Goal: Transaction & Acquisition: Purchase product/service

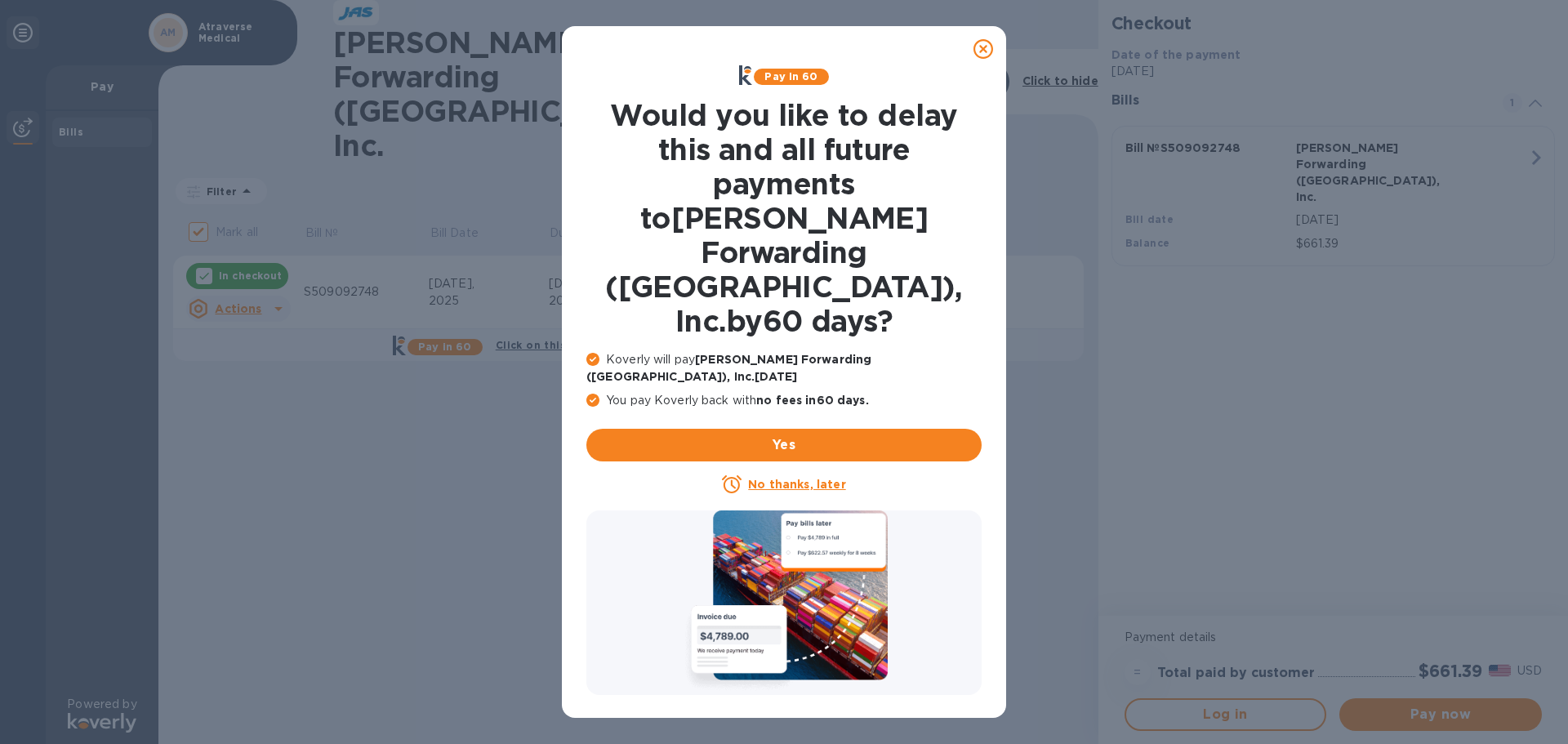
click at [784, 478] on u "No thanks, later" at bounding box center [797, 484] width 97 height 13
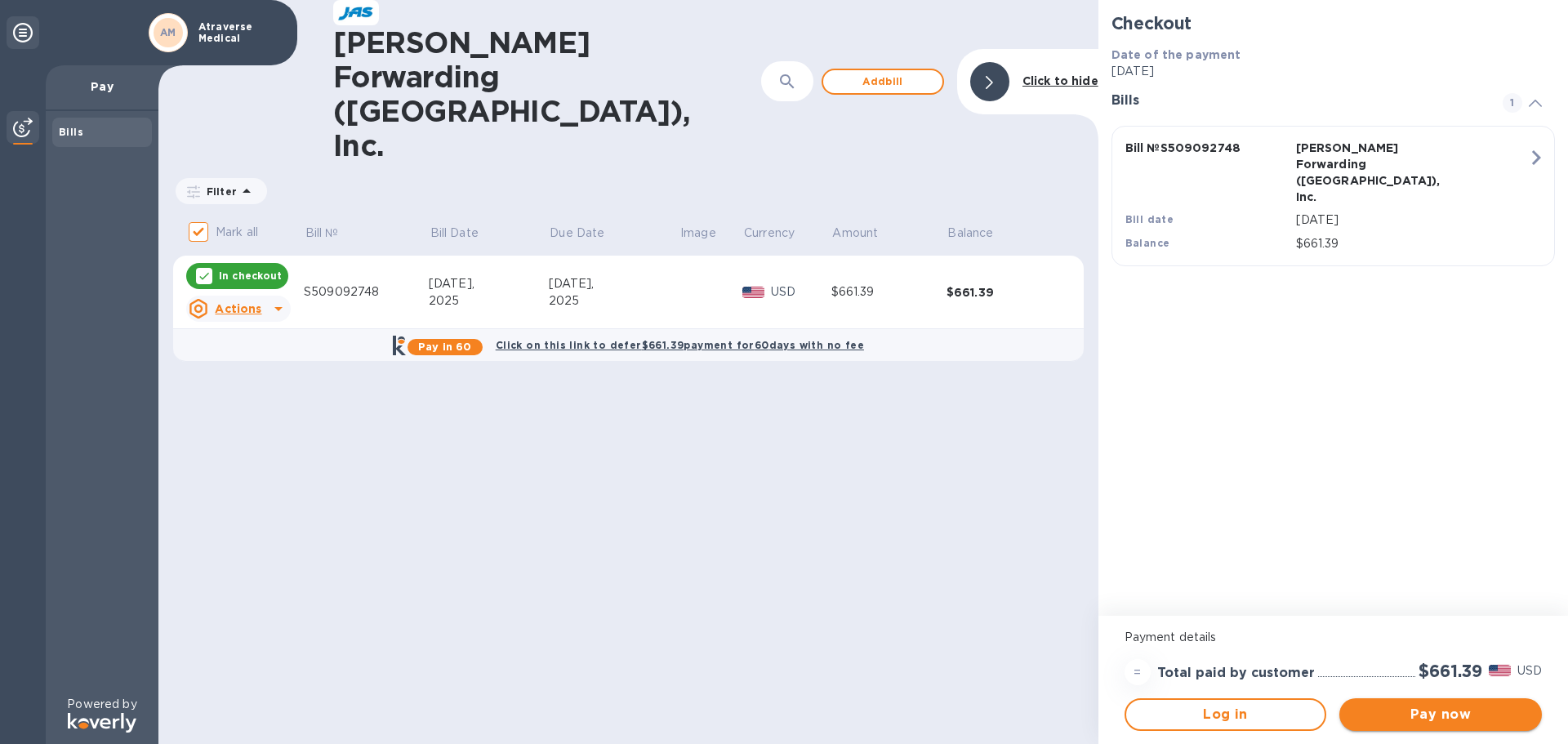
click at [1434, 725] on button "Pay now" at bounding box center [1441, 715] width 203 height 33
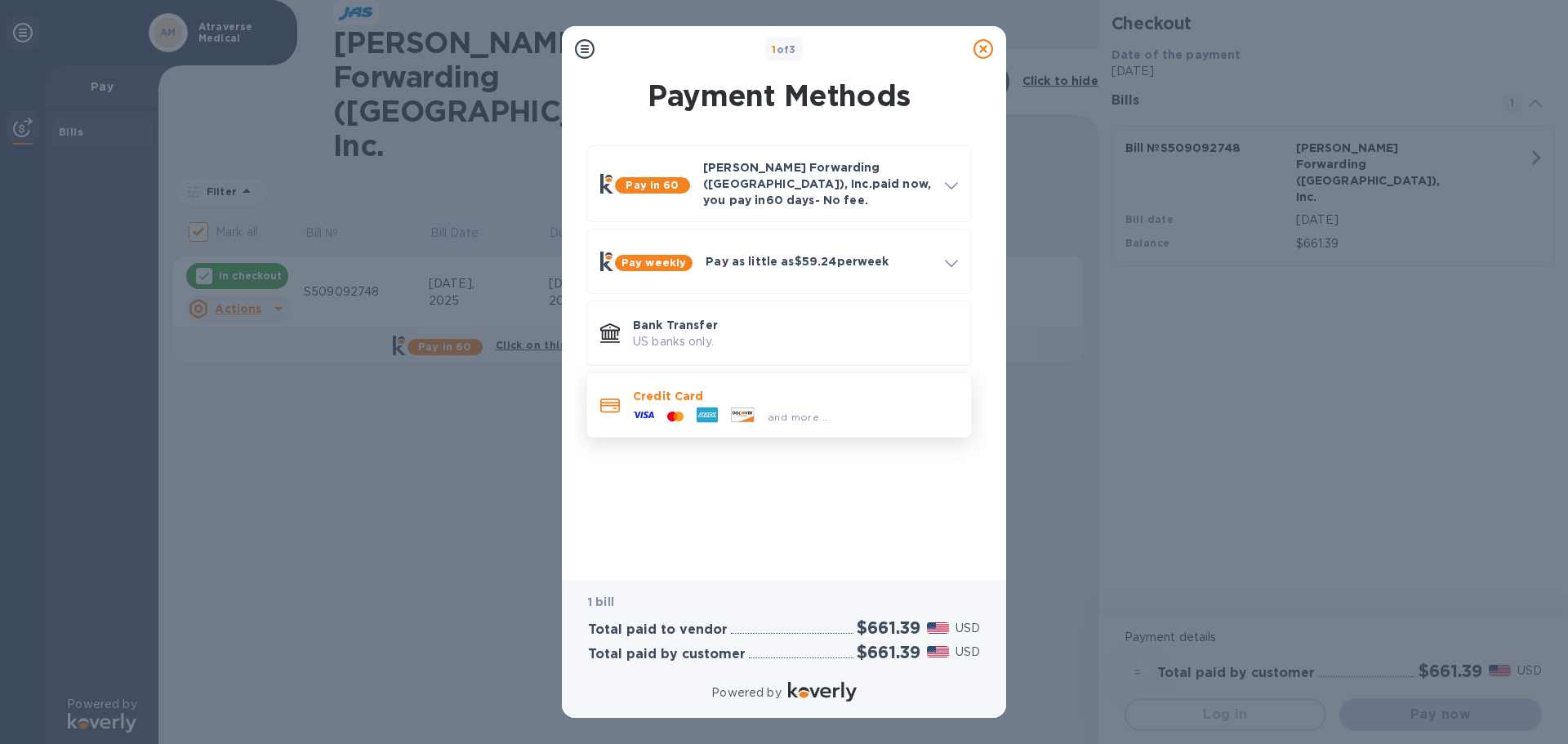
click at [679, 388] on p "Credit Card" at bounding box center [796, 396] width 325 height 16
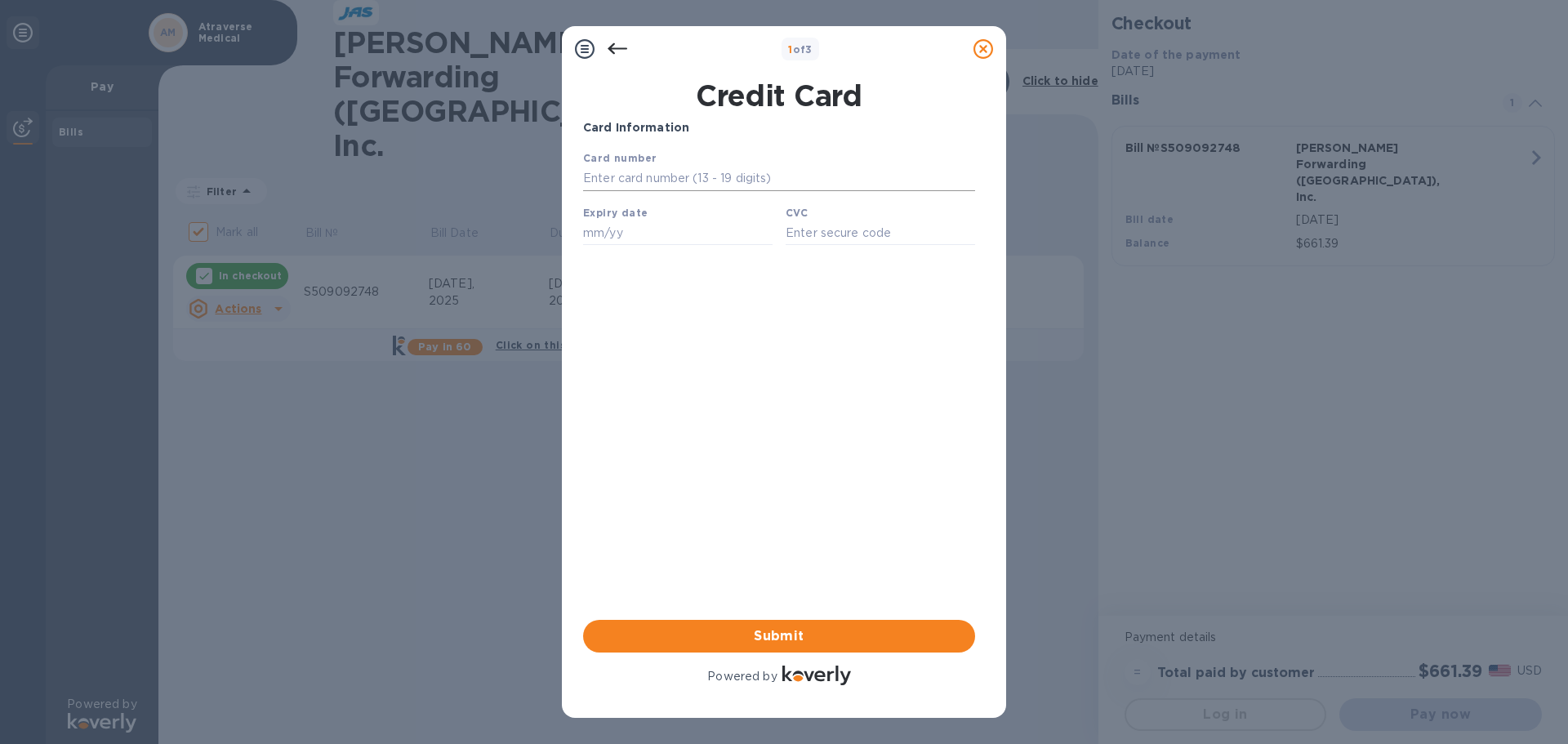
click at [710, 177] on input "text" at bounding box center [780, 179] width 392 height 25
type input "[CREDIT_CARD_NUMBER]"
click at [668, 232] on input "text" at bounding box center [678, 233] width 190 height 25
type input "02/28"
click at [866, 244] on input "text" at bounding box center [881, 233] width 190 height 25
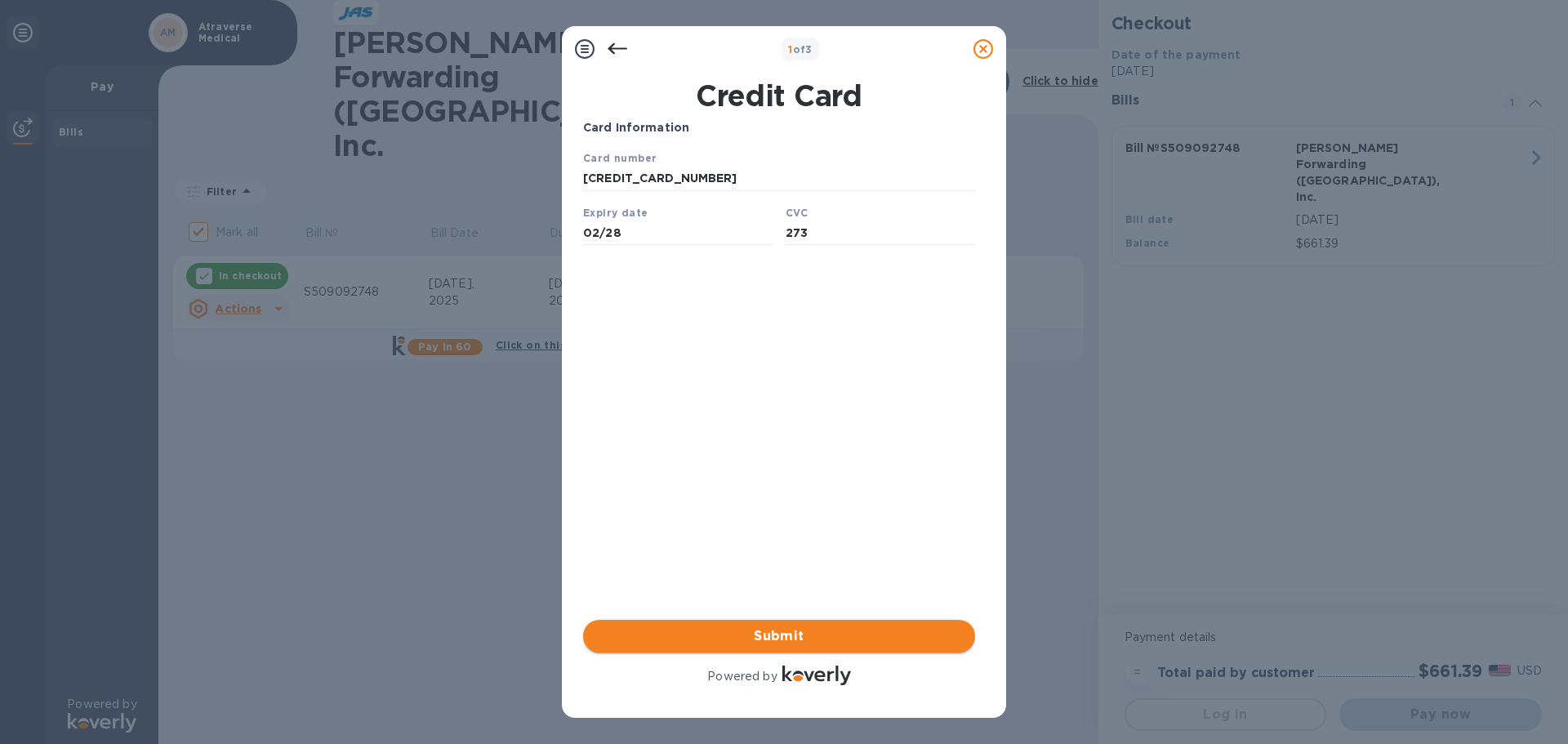
type input "273"
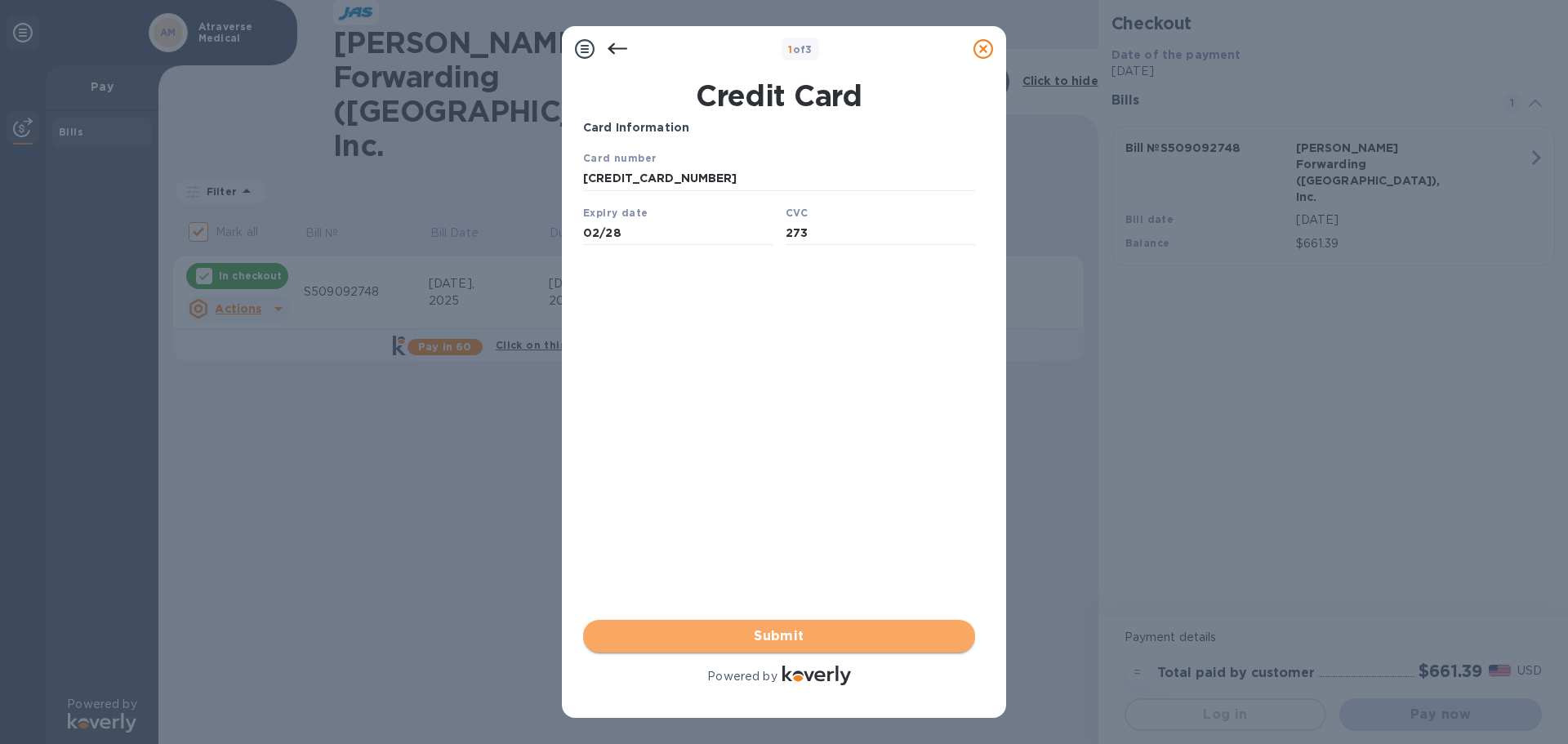
click at [782, 643] on span "Submit" at bounding box center [780, 636] width 366 height 20
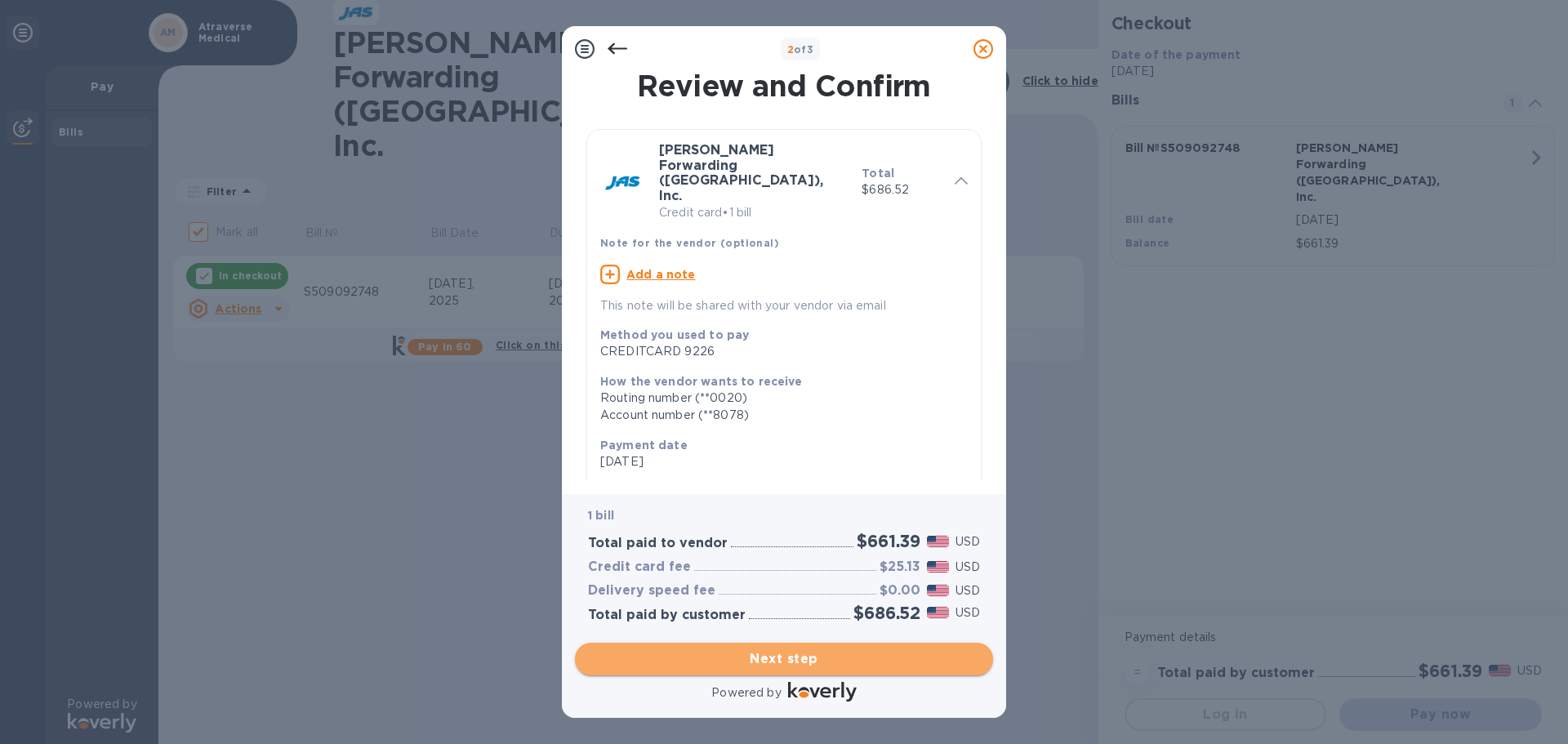
click at [777, 660] on span "Next step" at bounding box center [784, 659] width 392 height 20
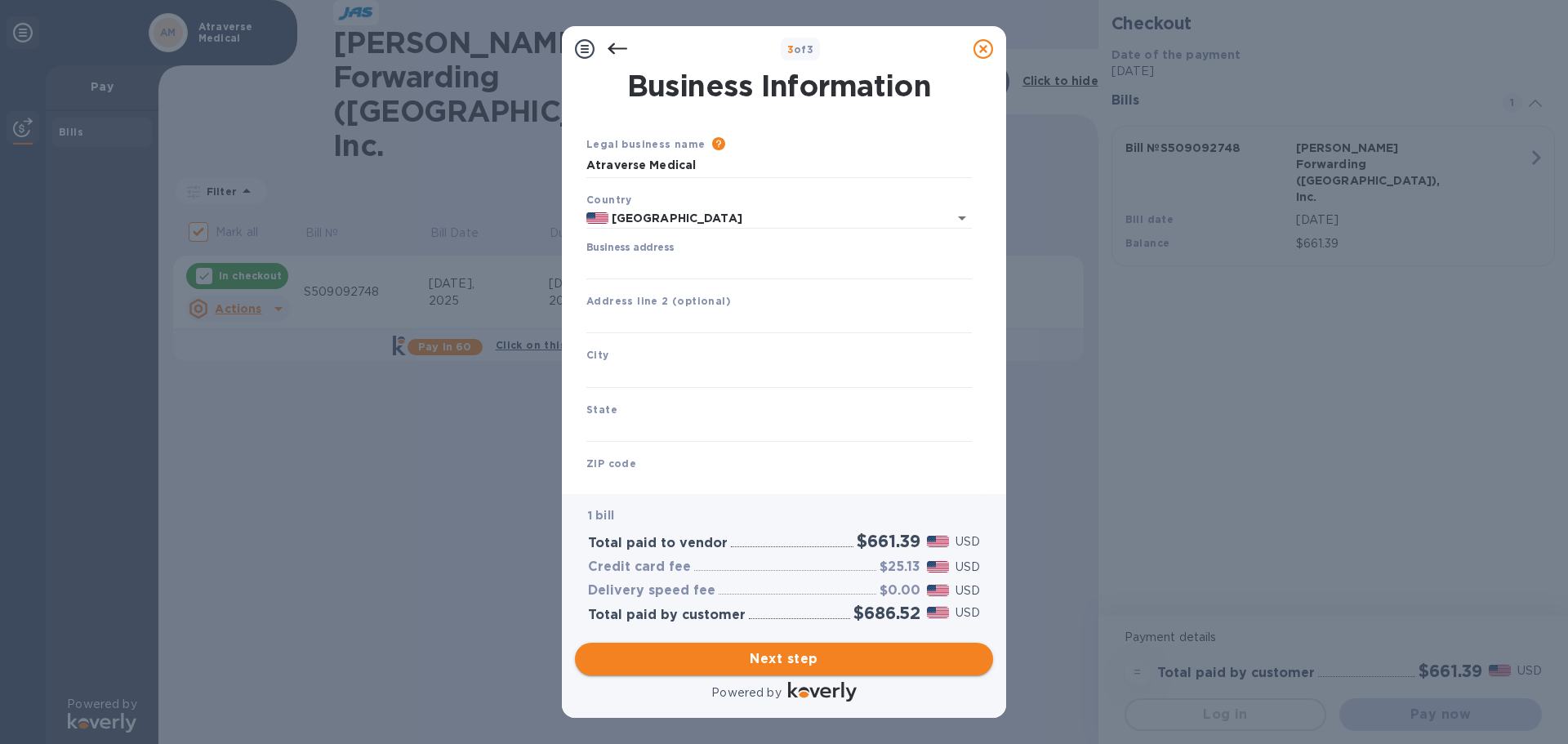
type input "[GEOGRAPHIC_DATA]"
click at [677, 264] on input "Business address" at bounding box center [780, 267] width 386 height 25
type input "[STREET_ADDRESS]"
type input "[GEOGRAPHIC_DATA]"
type input "IL"
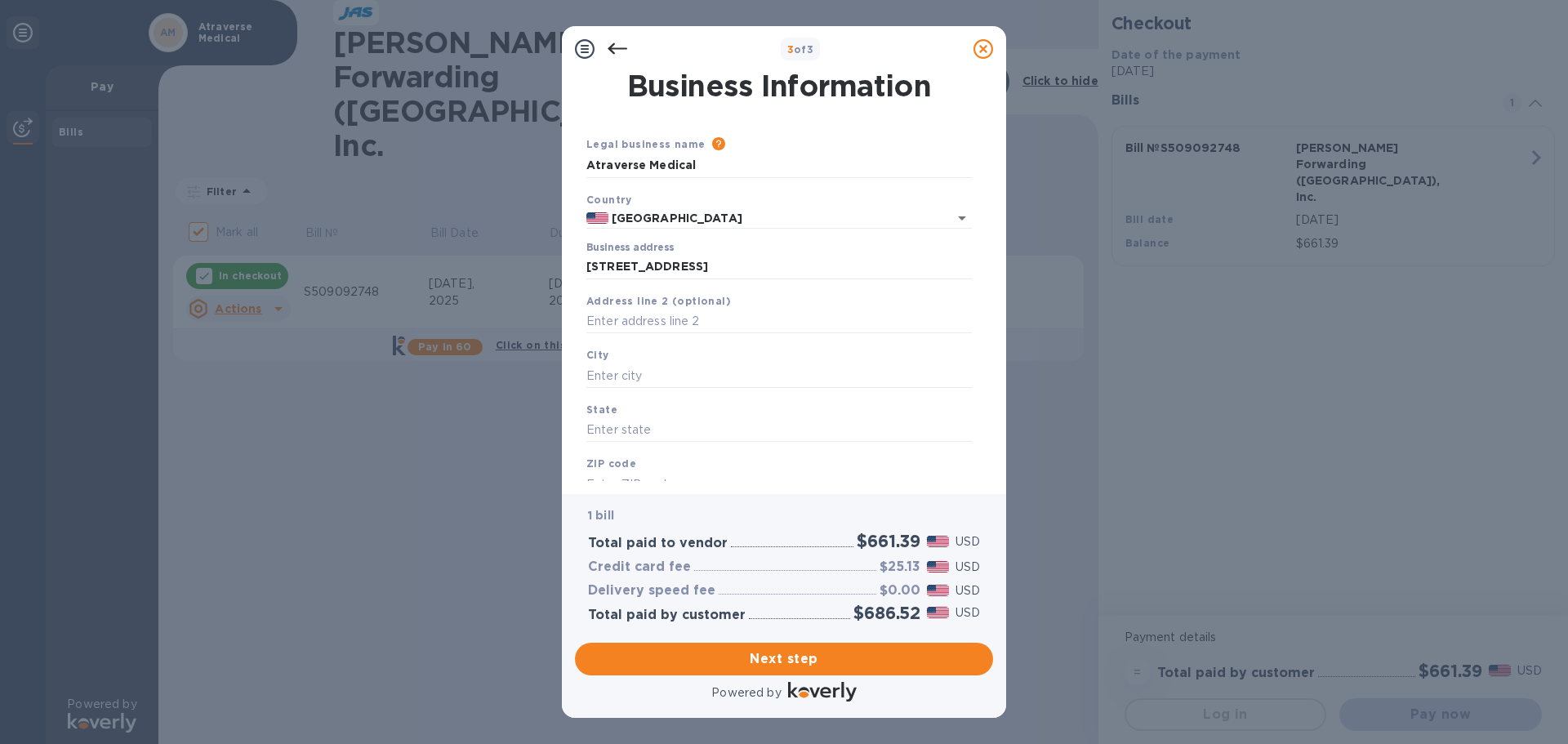
type input "60602"
click at [696, 336] on div "Address line 2 (optional)" at bounding box center [780, 313] width 399 height 55
click at [697, 329] on input "text" at bounding box center [780, 322] width 386 height 25
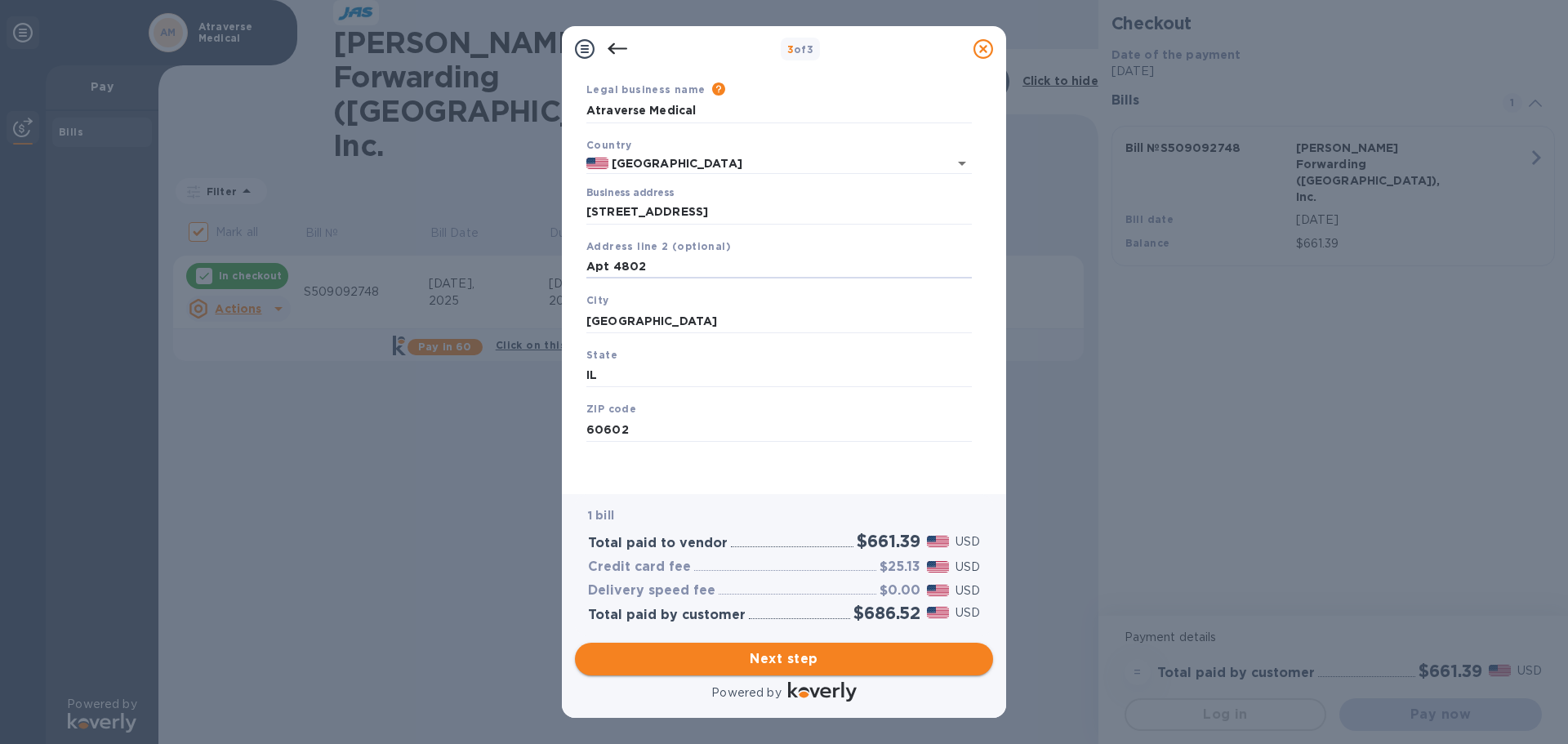
type input "Apt 4802"
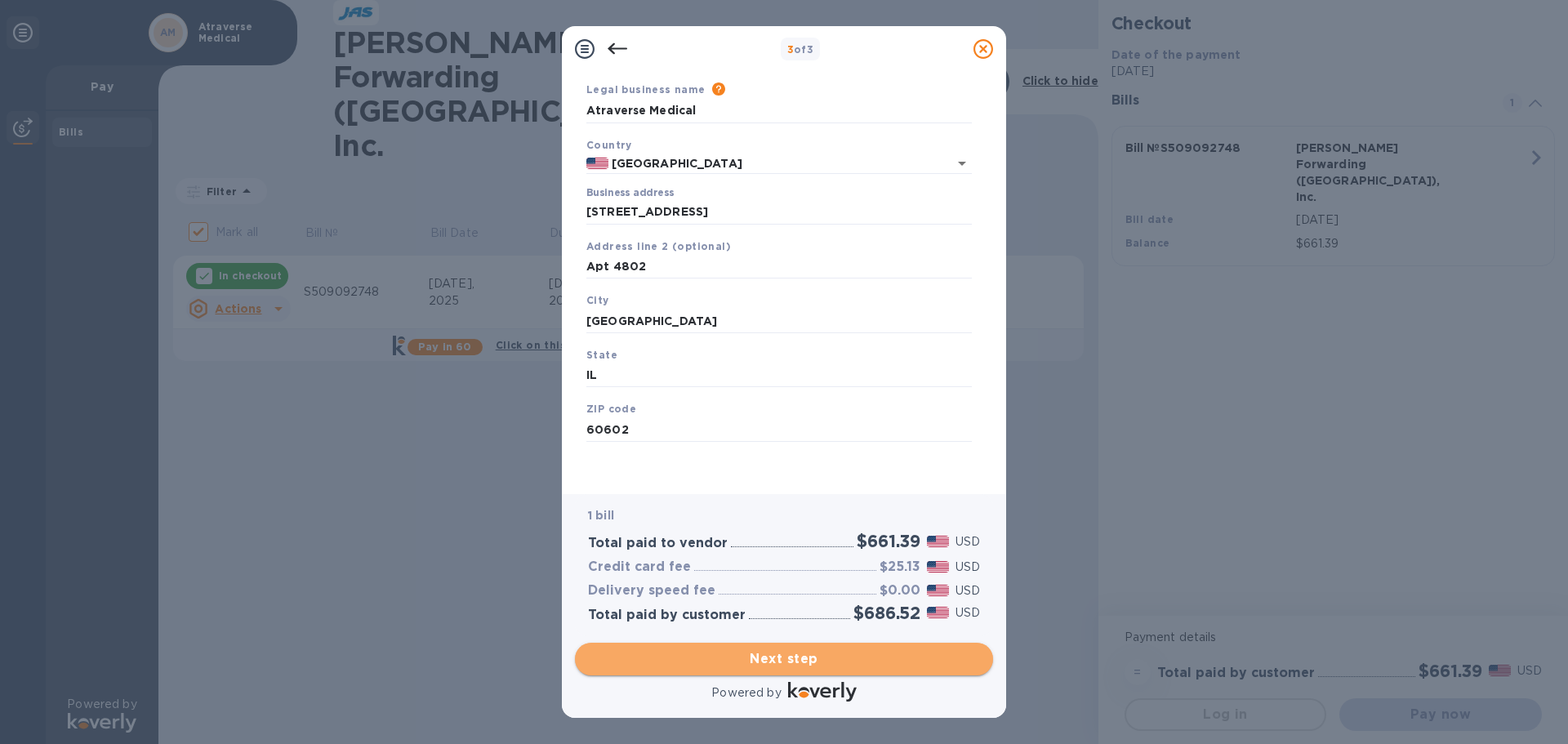
click at [775, 648] on button "Next step" at bounding box center [784, 659] width 418 height 33
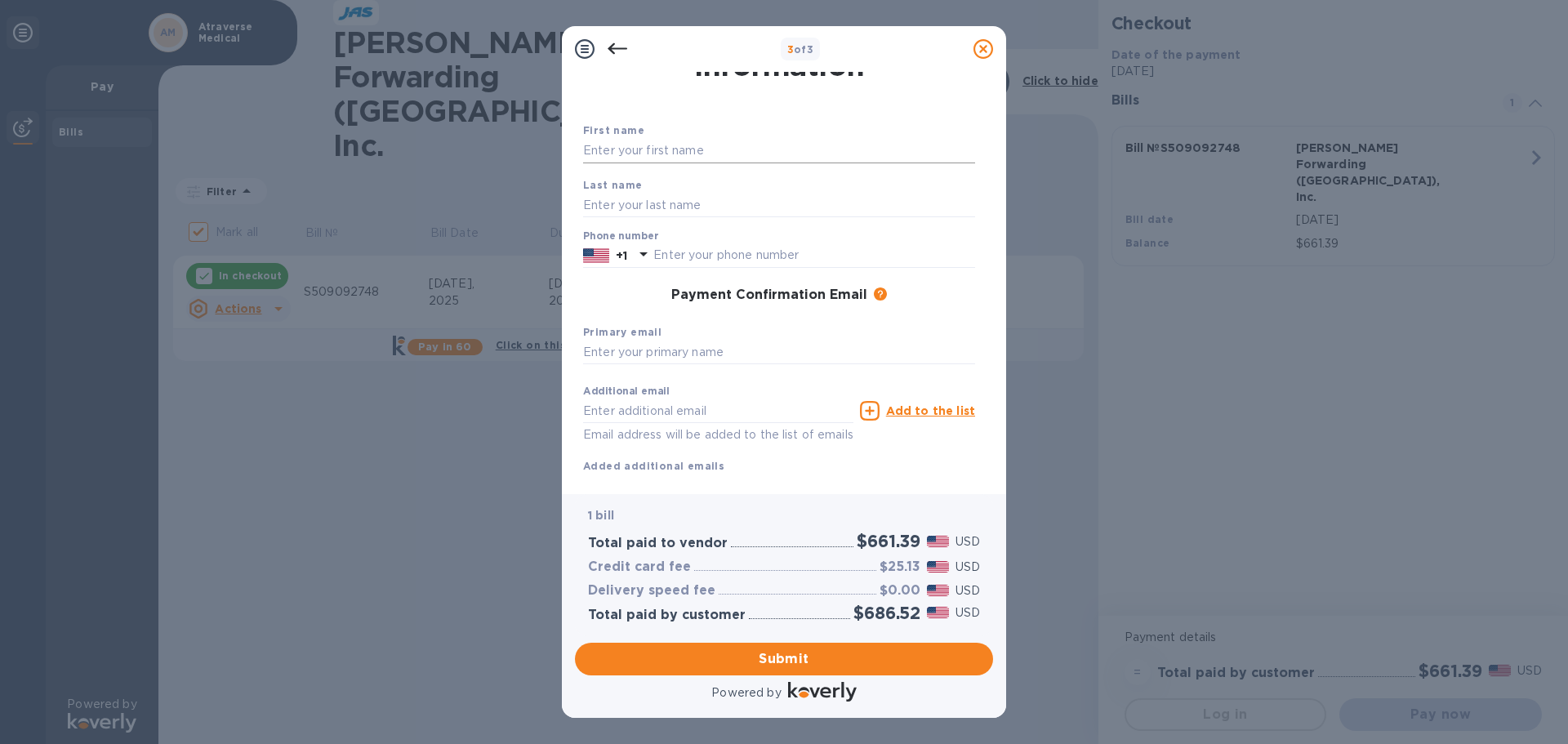
click at [693, 150] on input "text" at bounding box center [780, 151] width 392 height 25
type input "A"
type input "S"
type input "[PERSON_NAME]"
type input "Gandeepan"
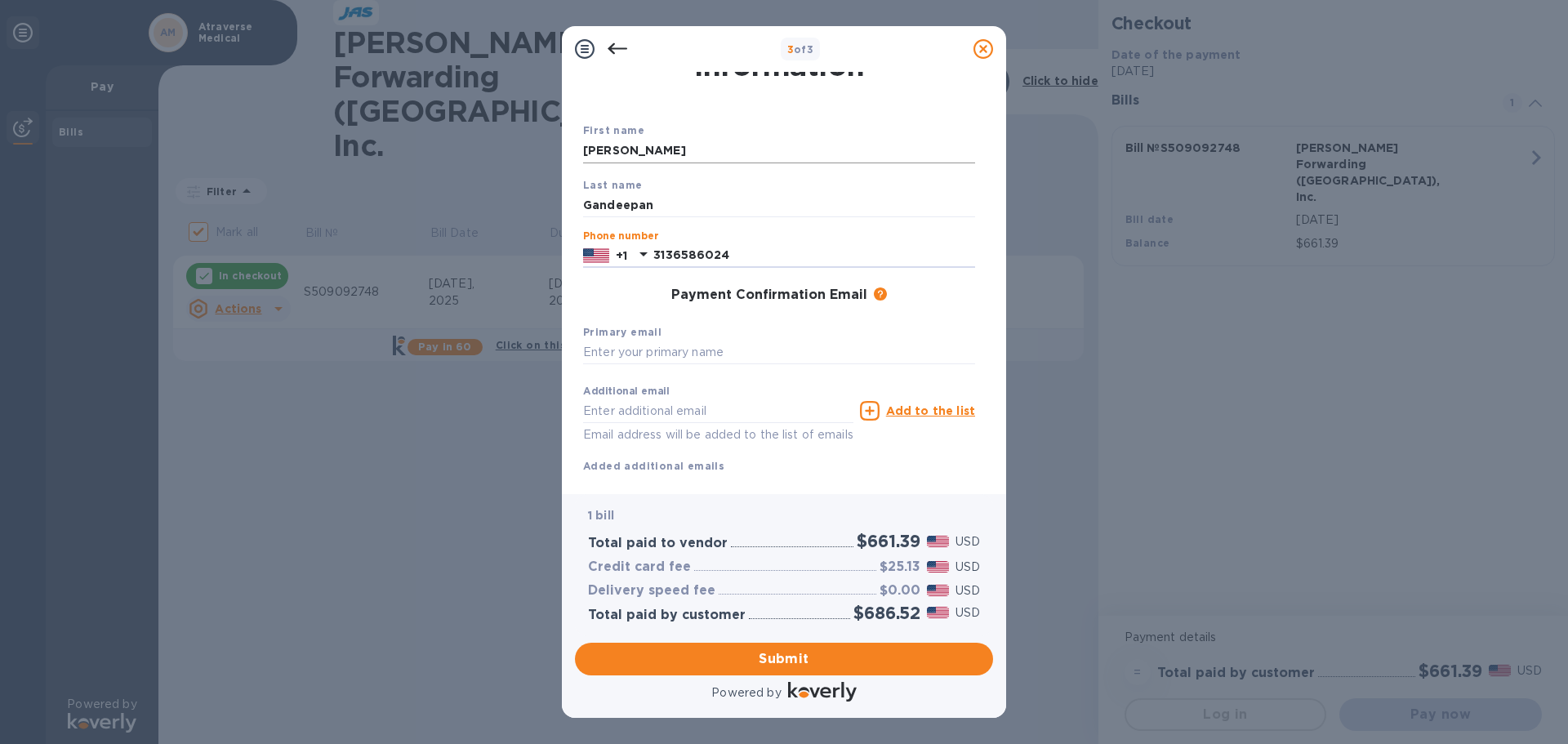
type input "3136586024"
type input "[EMAIL_ADDRESS][DOMAIN_NAME]"
type input "s"
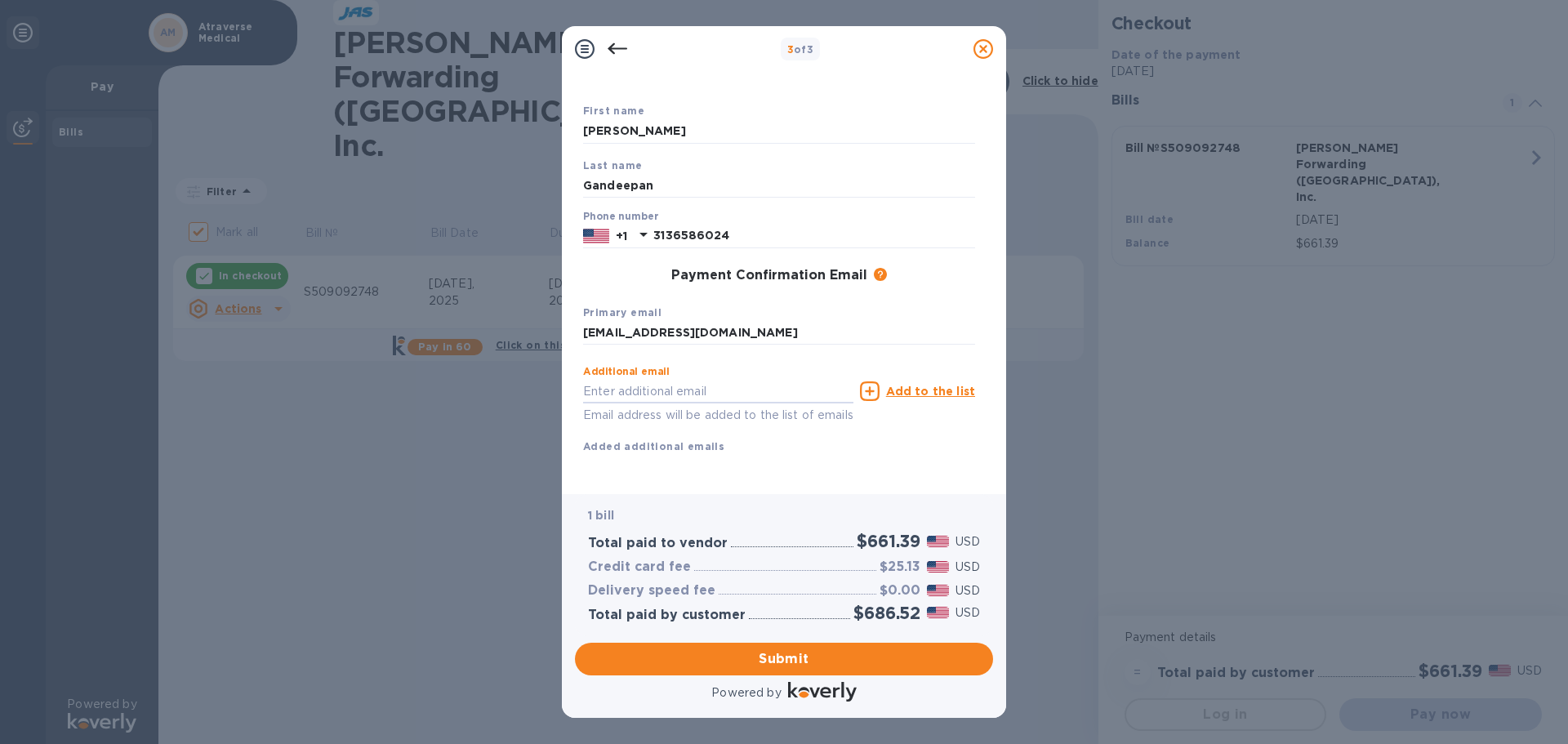
scroll to position [93, 0]
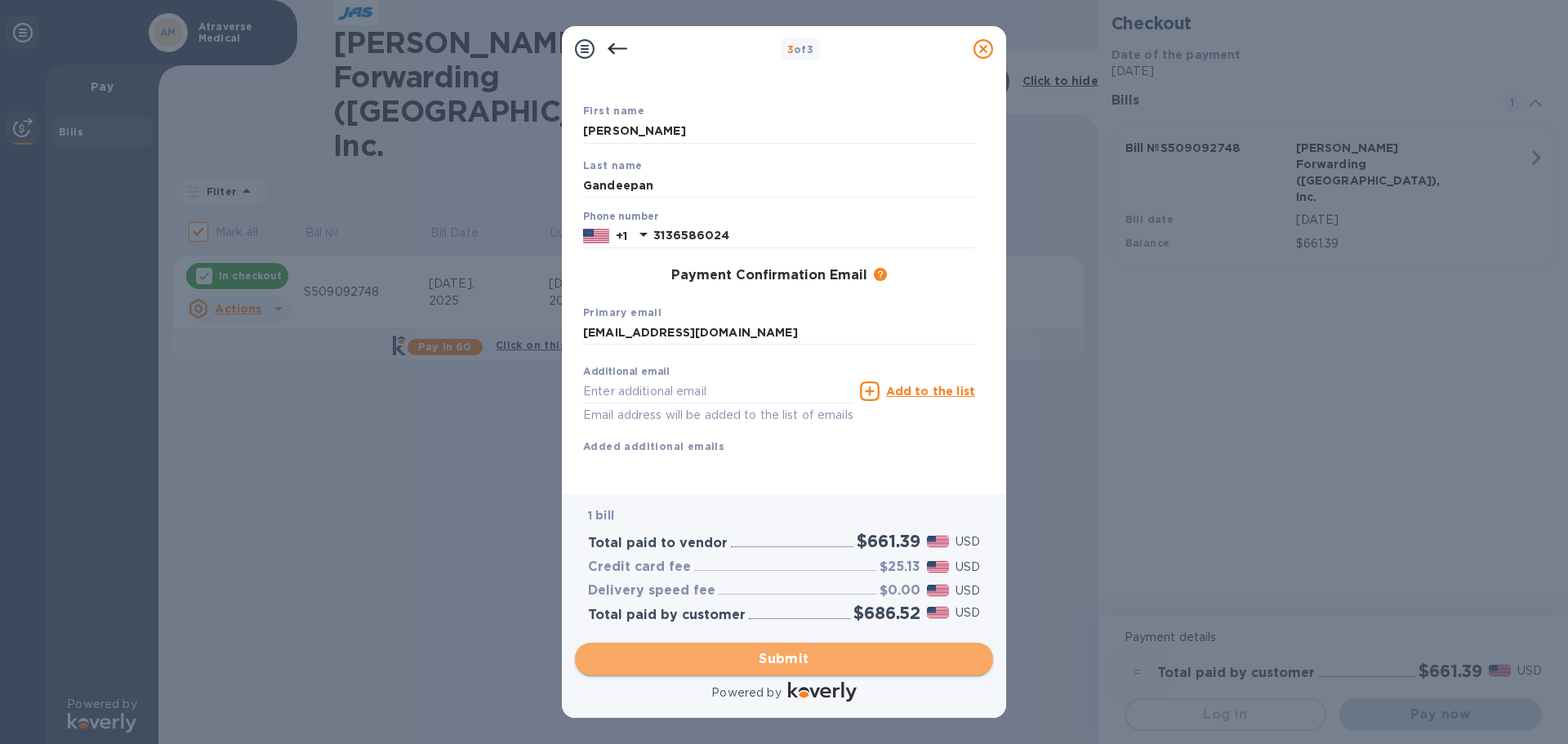
click at [777, 652] on span "Submit" at bounding box center [784, 659] width 392 height 20
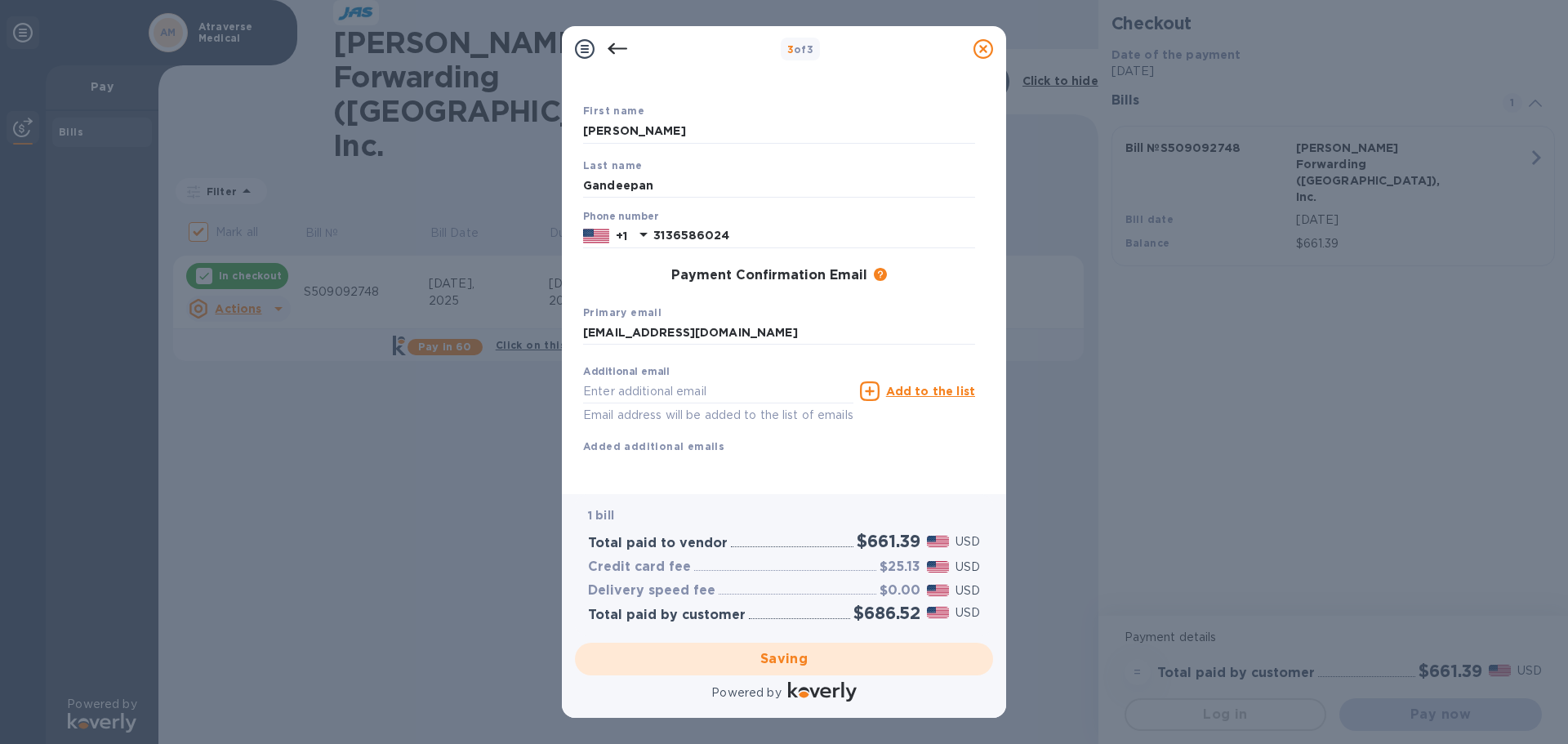
checkbox input "false"
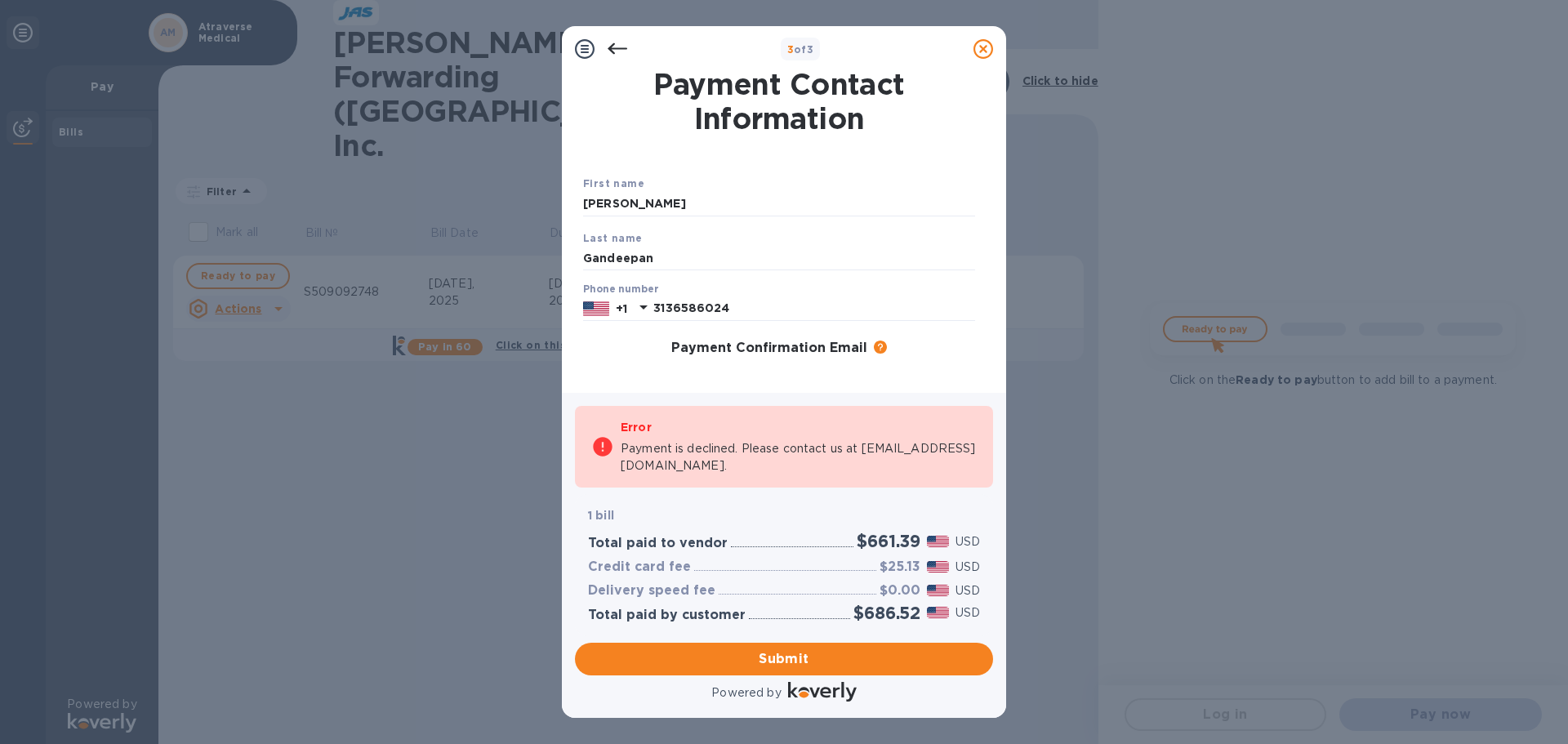
scroll to position [0, 0]
click at [616, 52] on icon at bounding box center [618, 49] width 20 height 20
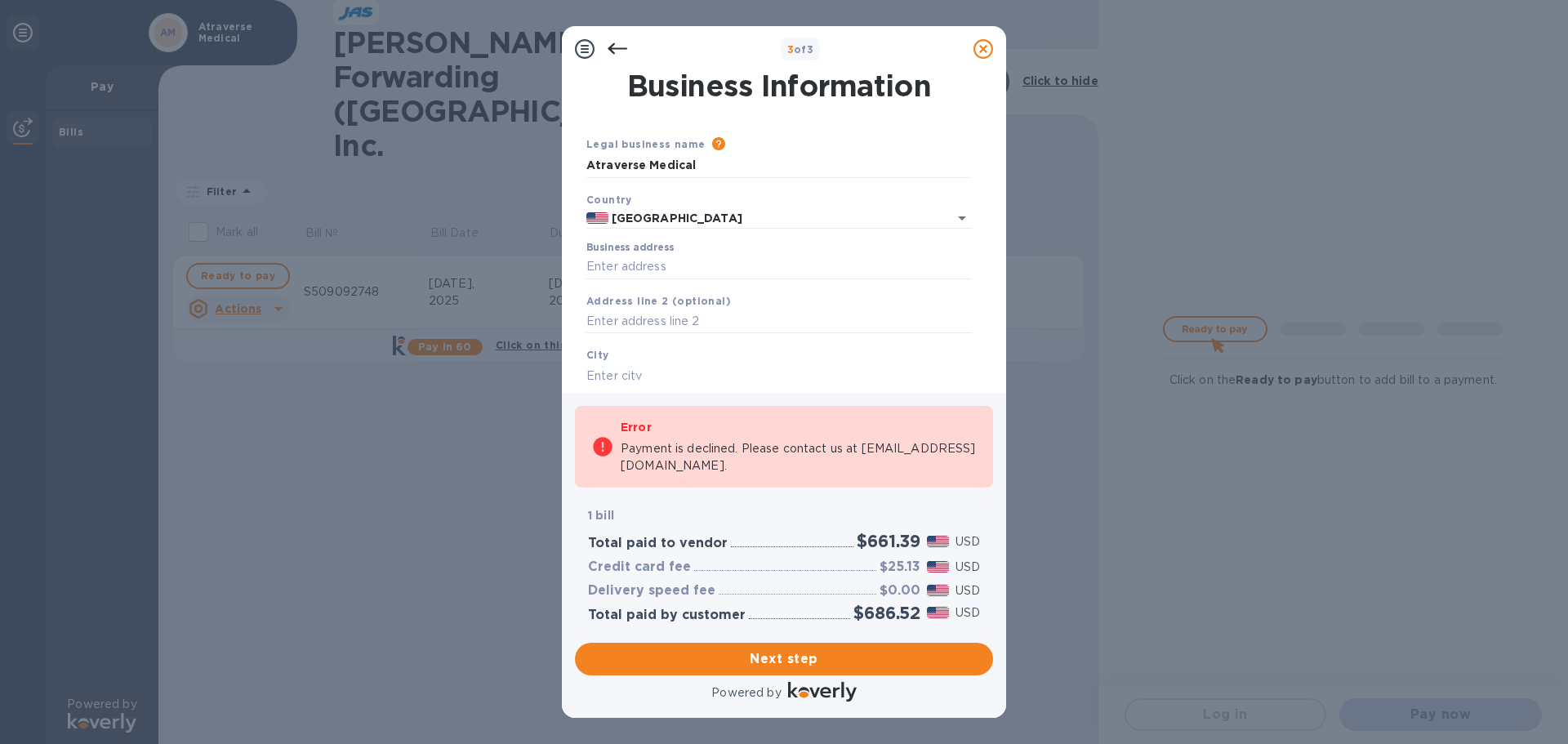
click at [616, 52] on icon at bounding box center [618, 49] width 20 height 20
